Goal: Task Accomplishment & Management: Complete application form

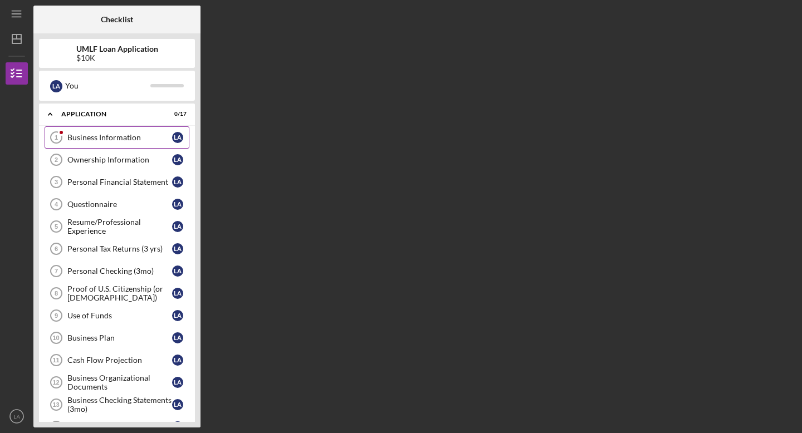
click at [101, 139] on div "Business Information" at bounding box center [119, 137] width 105 height 9
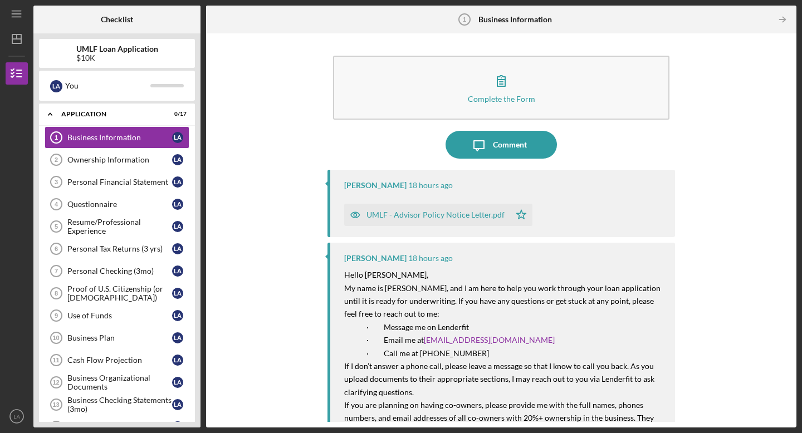
click at [435, 217] on div "UMLF - Advisor Policy Notice Letter.pdf" at bounding box center [435, 215] width 138 height 9
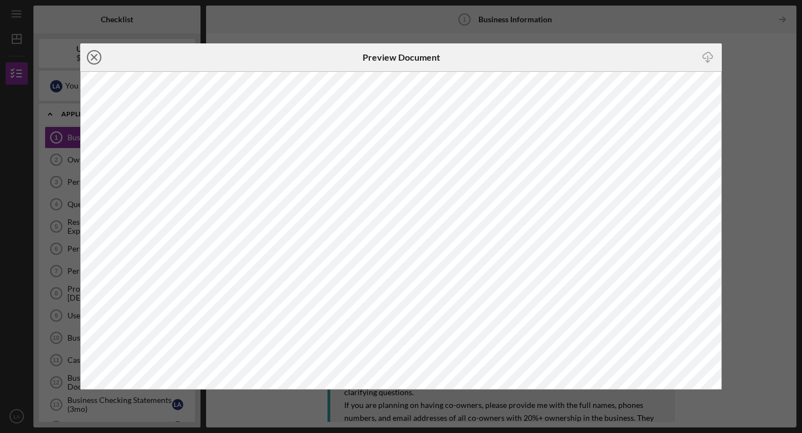
click at [92, 54] on icon "Icon/Close" at bounding box center [94, 57] width 28 height 28
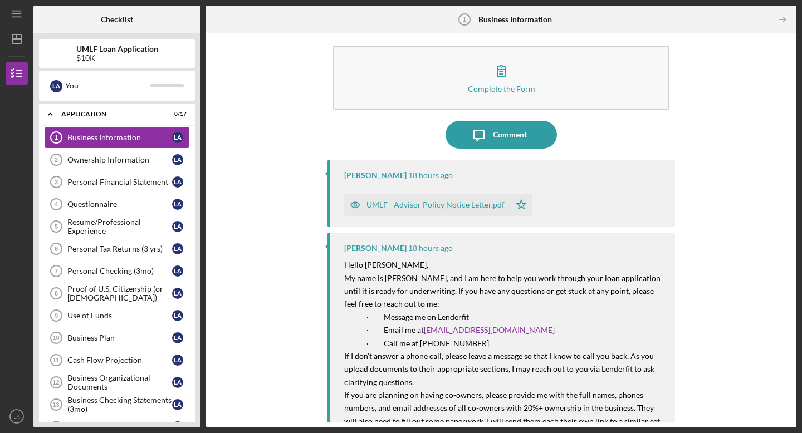
scroll to position [11, 0]
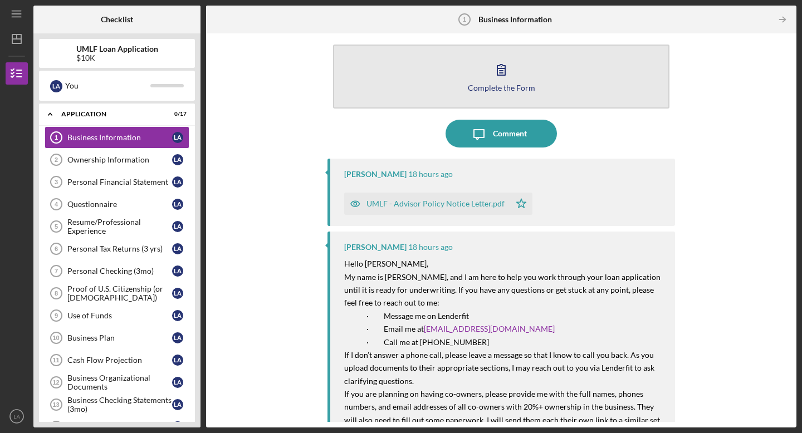
click at [500, 76] on icon "button" at bounding box center [501, 70] width 28 height 28
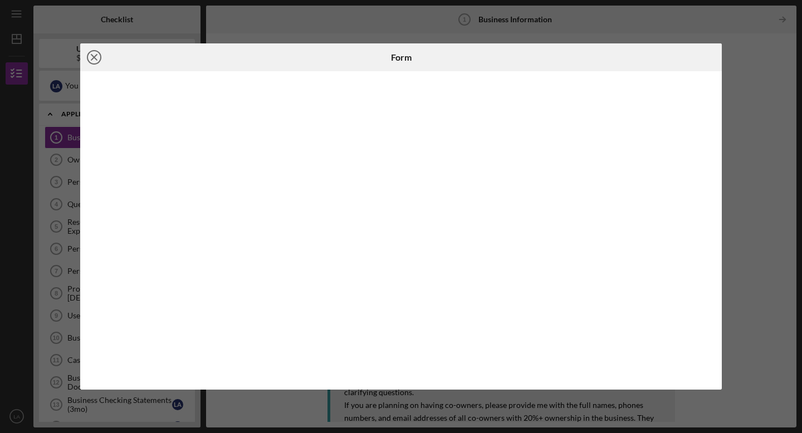
click at [97, 60] on icon "Icon/Close" at bounding box center [94, 57] width 28 height 28
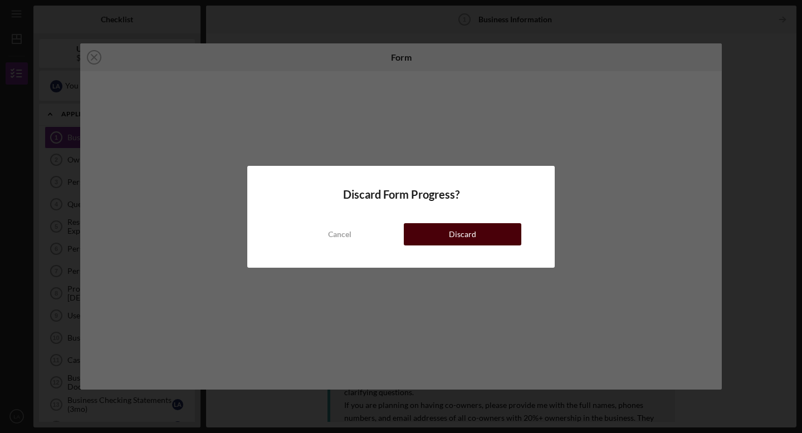
click at [469, 239] on div "Discard" at bounding box center [462, 234] width 27 height 22
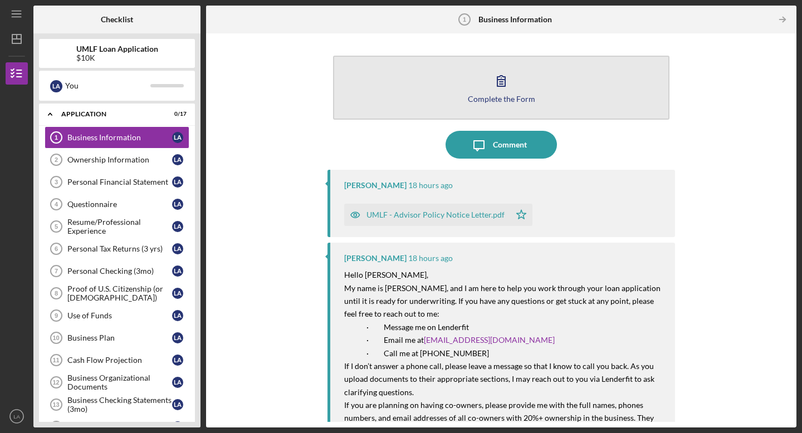
click at [504, 80] on icon "button" at bounding box center [501, 81] width 28 height 28
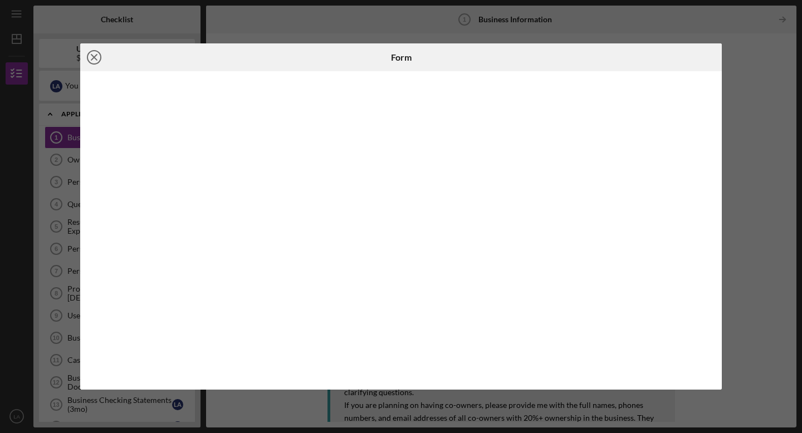
click at [97, 59] on icon "Icon/Close" at bounding box center [94, 57] width 28 height 28
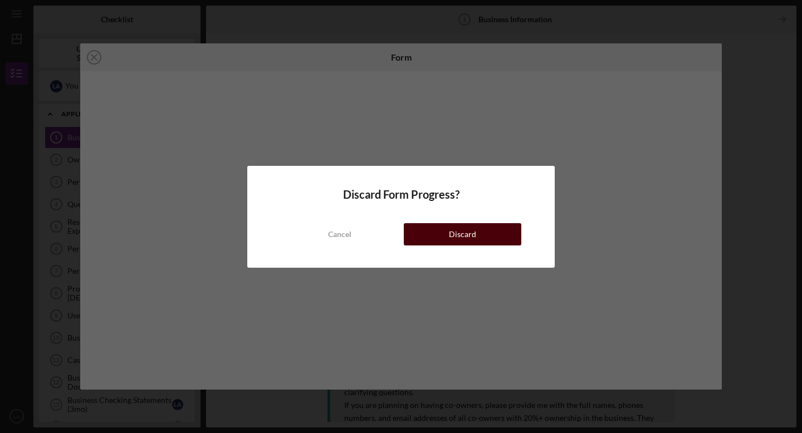
click at [475, 234] on button "Discard" at bounding box center [463, 234] width 118 height 22
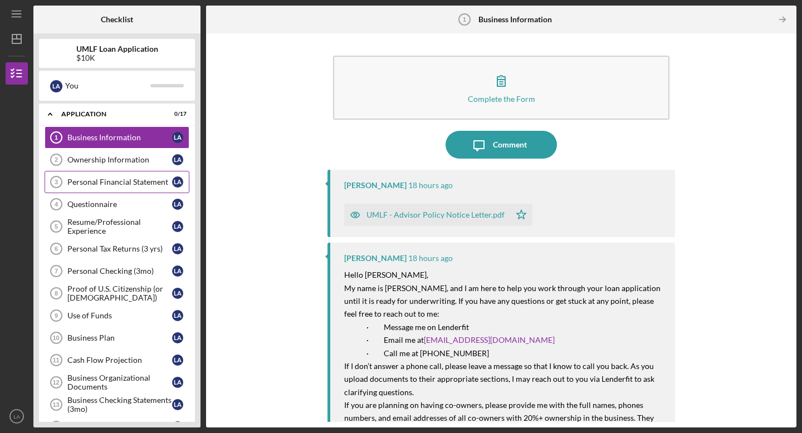
click at [105, 180] on div "Personal Financial Statement" at bounding box center [119, 182] width 105 height 9
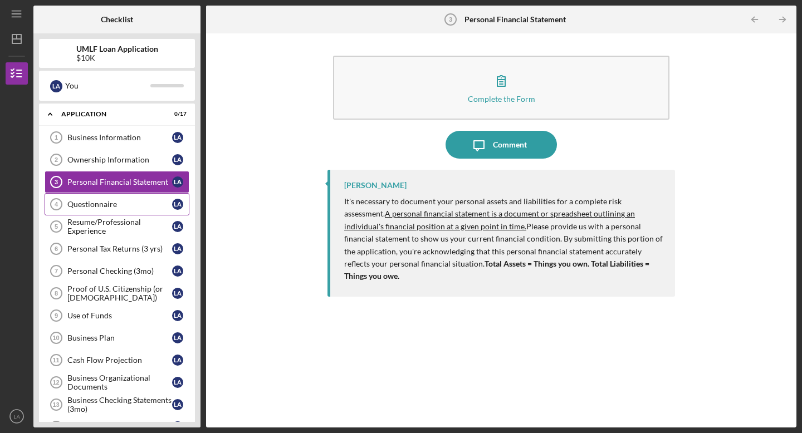
click at [97, 203] on div "Questionnaire" at bounding box center [119, 204] width 105 height 9
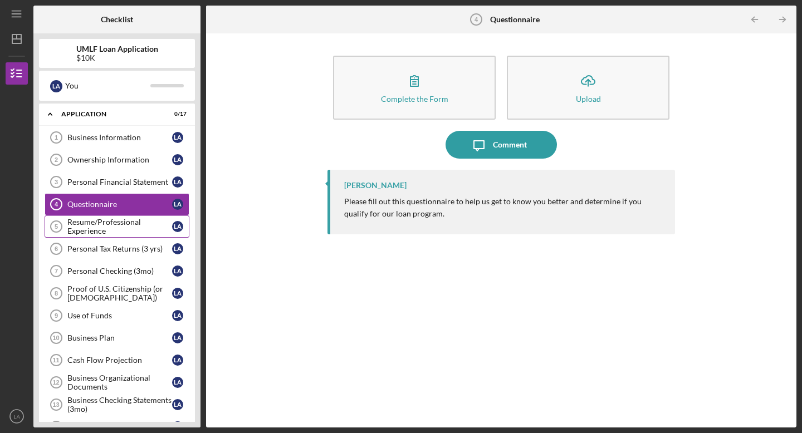
click at [94, 225] on div "Resume/Professional Experience" at bounding box center [119, 227] width 105 height 18
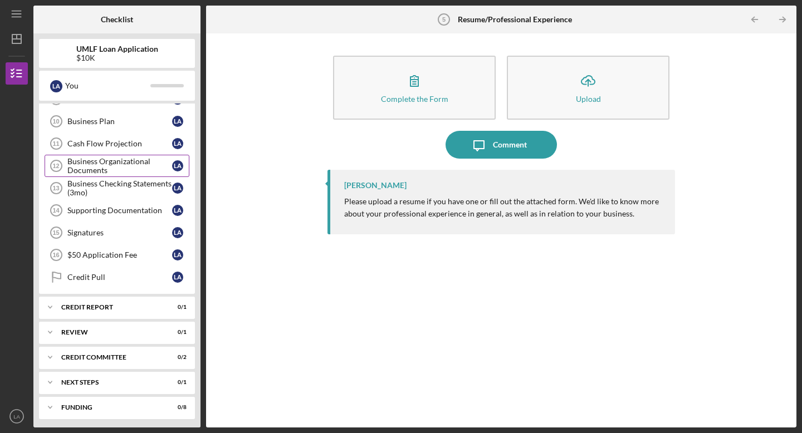
scroll to position [219, 0]
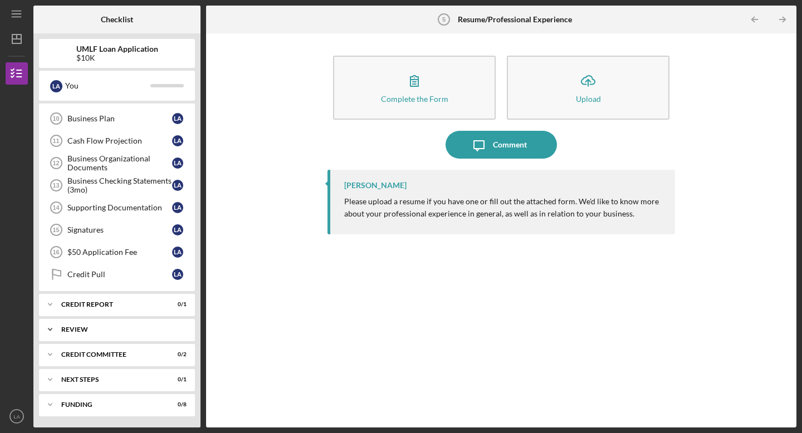
click at [53, 330] on icon "Icon/Expander" at bounding box center [50, 330] width 22 height 22
click at [53, 303] on icon "Icon/Expander" at bounding box center [50, 304] width 22 height 22
